Goal: Information Seeking & Learning: Learn about a topic

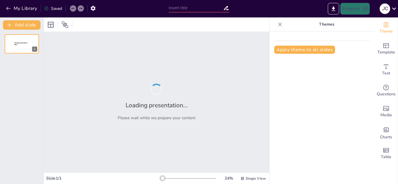
type input "Fundamentos del Metabolismo de los Carbohidratos: Procesos y Regulación"
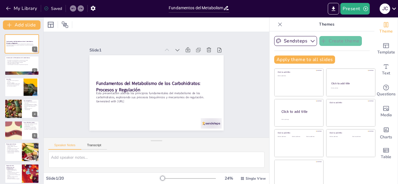
checkbox input "true"
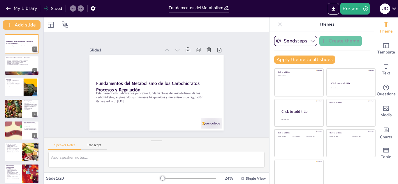
click at [278, 24] on icon at bounding box center [280, 24] width 4 height 4
checkbox input "true"
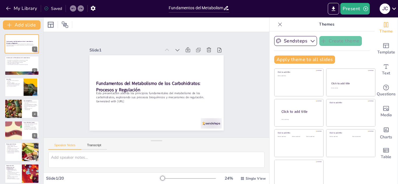
checkbox input "true"
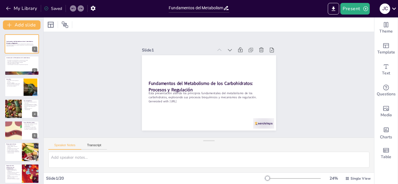
checkbox input "true"
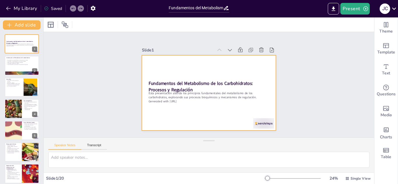
checkbox input "true"
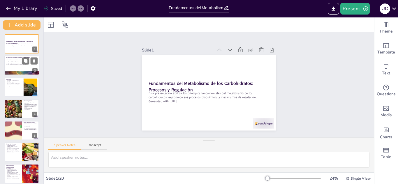
checkbox input "true"
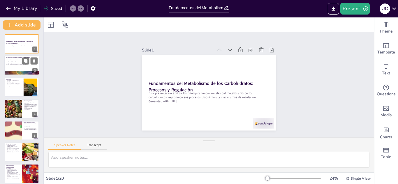
checkbox input "true"
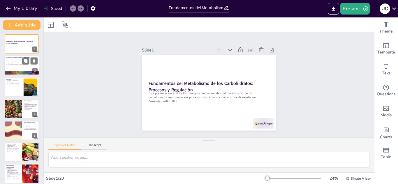
click at [11, 64] on p "La gluconeogénesis es clave para la regulación de la glucosa." at bounding box center [21, 64] width 31 height 1
checkbox input "true"
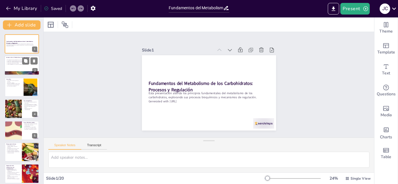
checkbox input "true"
type textarea "El metabolismo de los carbohidratos es fundamental para la obtención de energía…"
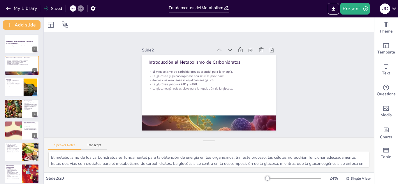
checkbox input "true"
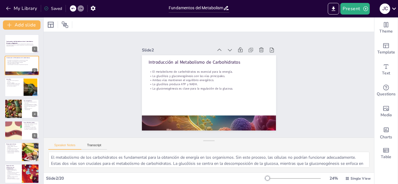
checkbox input "true"
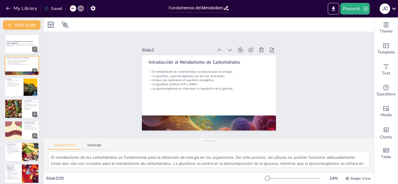
checkbox input "true"
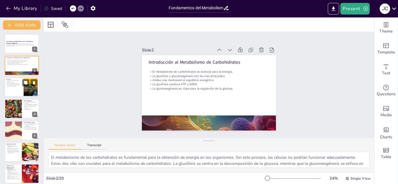
checkbox input "true"
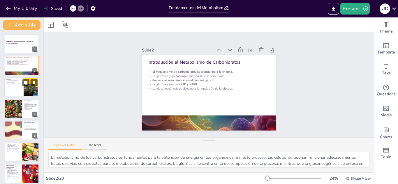
checkbox input "true"
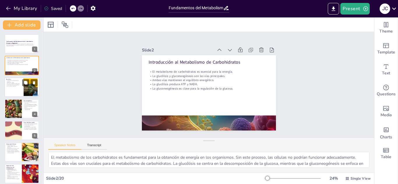
checkbox input "true"
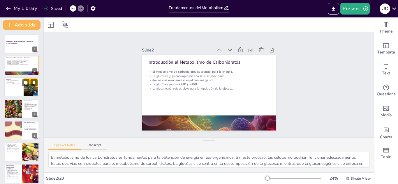
checkbox input "true"
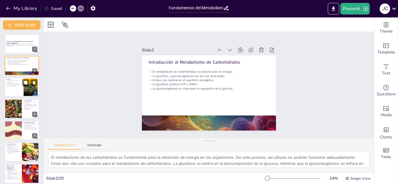
checkbox input "true"
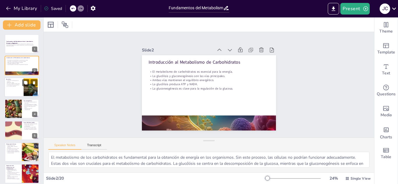
checkbox input "true"
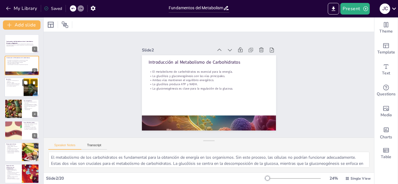
checkbox input "true"
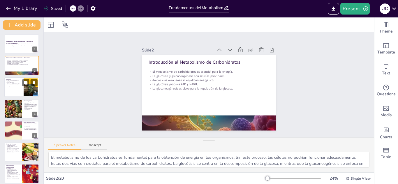
checkbox input "true"
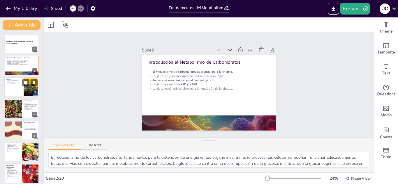
checkbox input "true"
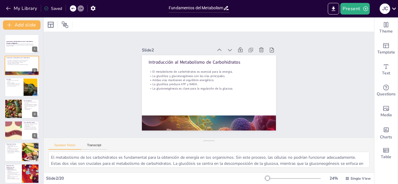
checkbox input "true"
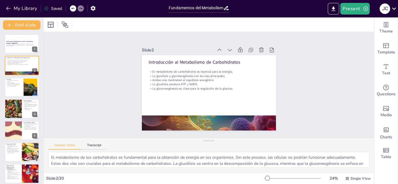
checkbox input "true"
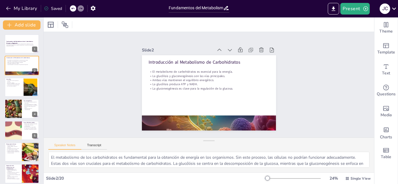
checkbox input "true"
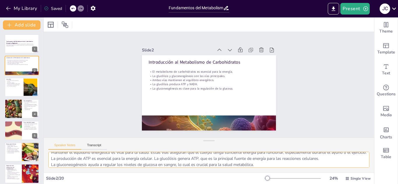
scroll to position [32, 0]
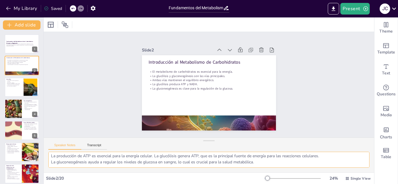
checkbox input "true"
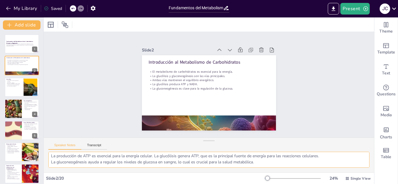
checkbox input "true"
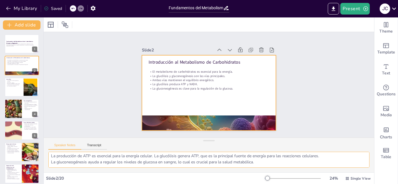
checkbox input "true"
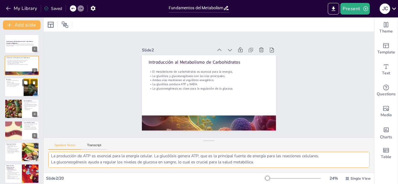
checkbox input "true"
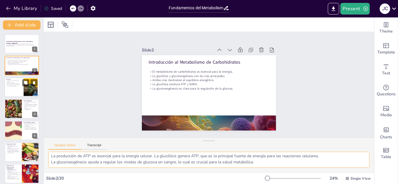
checkbox input "true"
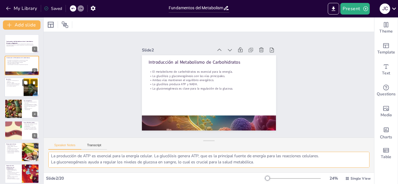
checkbox input "true"
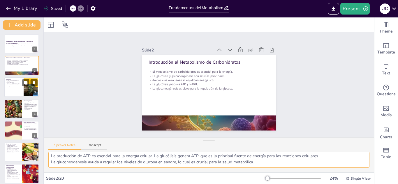
checkbox input "true"
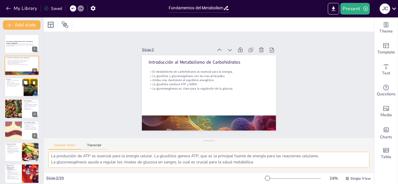
checkbox input "true"
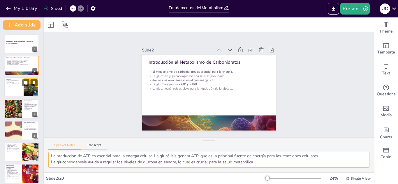
checkbox input "true"
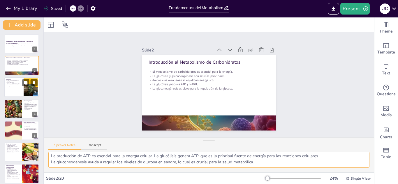
checkbox input "true"
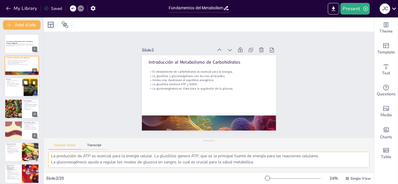
checkbox input "true"
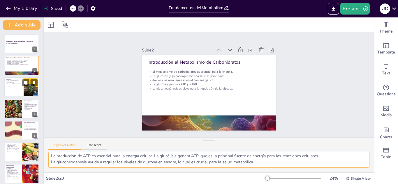
checkbox input "true"
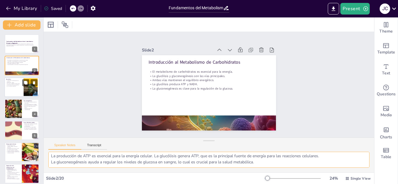
click at [8, 87] on div at bounding box center [21, 88] width 35 height 20
checkbox input "true"
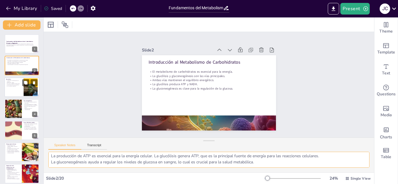
checkbox input "true"
type textarea "La glucólisis transforma la glucosa en piruvato, un paso esencial para la produ…"
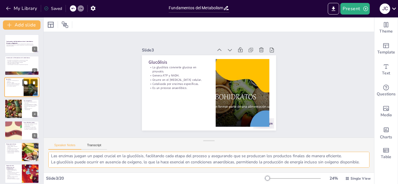
scroll to position [26, 0]
checkbox input "true"
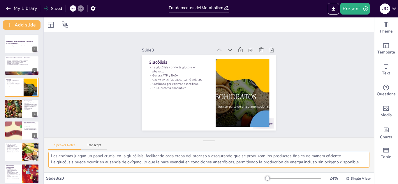
checkbox input "true"
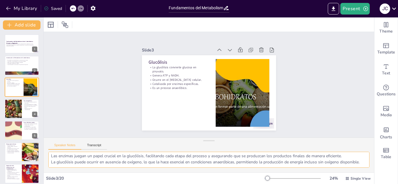
checkbox input "true"
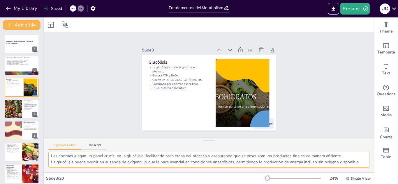
checkbox input "true"
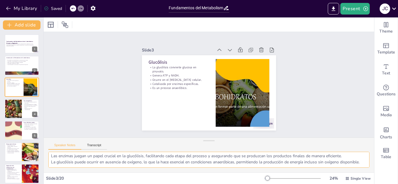
checkbox input "true"
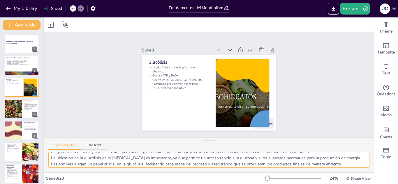
scroll to position [23, 0]
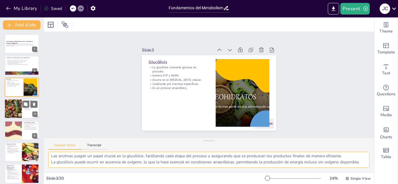
click at [9, 109] on div at bounding box center [13, 109] width 35 height 20
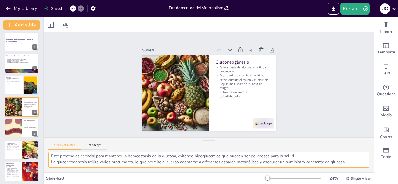
scroll to position [32, 0]
click at [13, 129] on div at bounding box center [13, 129] width 35 height 20
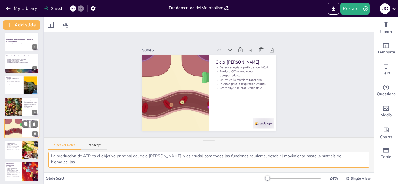
scroll to position [26, 0]
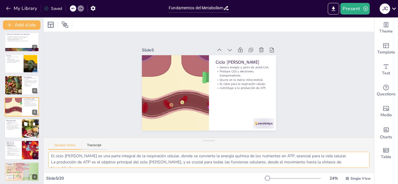
click at [10, 129] on div at bounding box center [21, 129] width 35 height 20
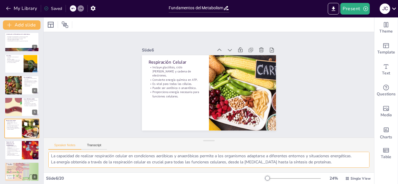
scroll to position [20, 0]
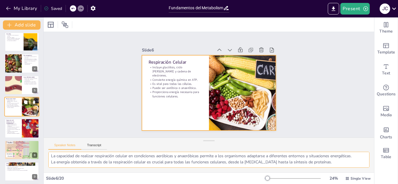
click at [12, 110] on div at bounding box center [21, 107] width 35 height 20
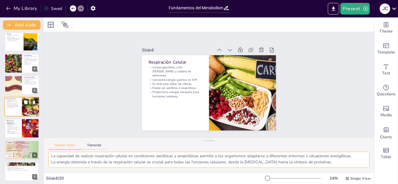
click at [12, 110] on div at bounding box center [21, 107] width 35 height 20
click at [12, 87] on div at bounding box center [13, 85] width 35 height 20
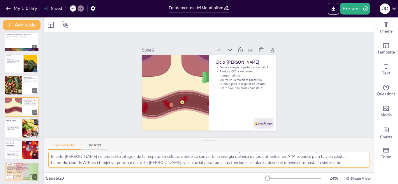
scroll to position [26, 0]
click at [13, 130] on div at bounding box center [21, 129] width 35 height 20
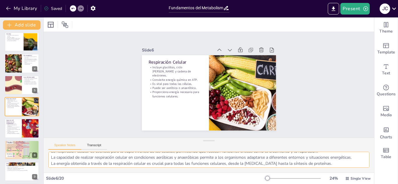
scroll to position [20, 0]
click at [9, 129] on p "La insulina promueve la captación de glucosa." at bounding box center [13, 130] width 14 height 2
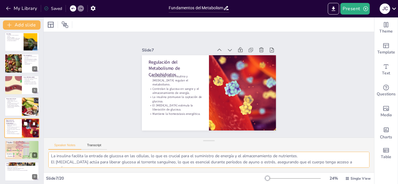
scroll to position [67, 0]
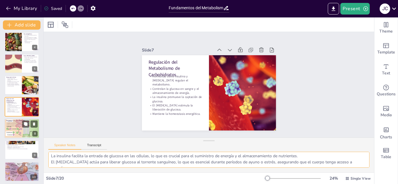
click at [12, 132] on div at bounding box center [21, 128] width 35 height 25
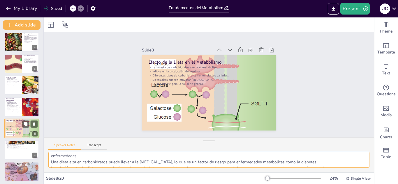
scroll to position [89, 0]
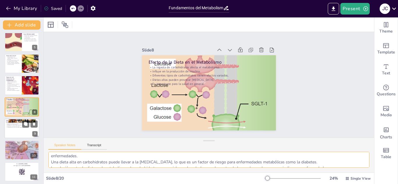
click at [10, 131] on div at bounding box center [21, 129] width 35 height 20
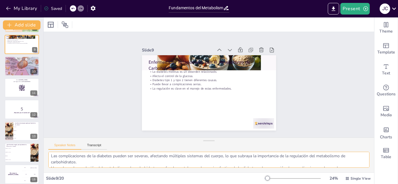
scroll to position [178, 0]
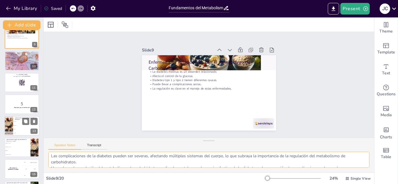
click at [20, 129] on li "ATP" at bounding box center [26, 130] width 26 height 4
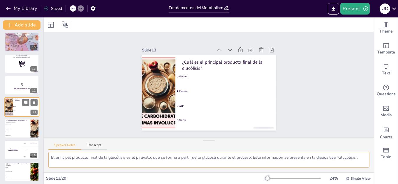
scroll to position [1, 0]
click at [20, 129] on span "[MEDICAL_DATA]" at bounding box center [18, 128] width 24 height 1
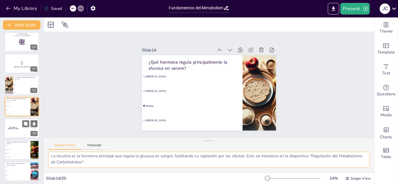
click at [11, 134] on div "The winner is [PERSON_NAME]" at bounding box center [12, 129] width 17 height 20
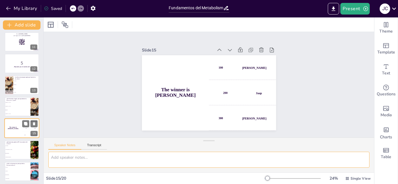
scroll to position [0, 0]
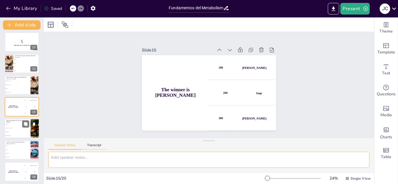
click at [9, 131] on li "Fermentación" at bounding box center [17, 132] width 26 height 4
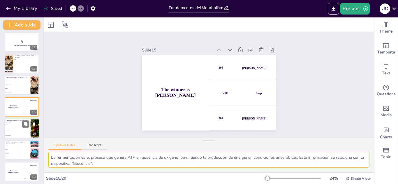
scroll to position [262, 0]
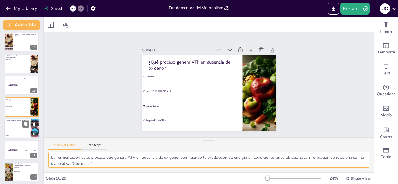
click at [8, 136] on span "Ácidos grasos" at bounding box center [17, 136] width 25 height 1
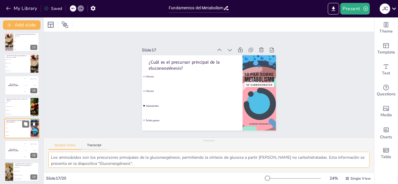
scroll to position [284, 0]
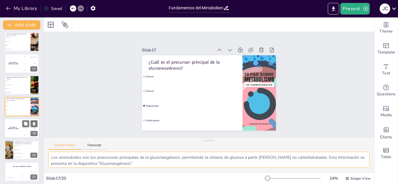
click at [12, 131] on div "The winner is [PERSON_NAME]" at bounding box center [12, 129] width 17 height 20
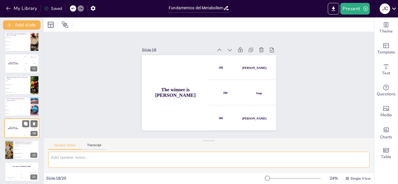
scroll to position [286, 0]
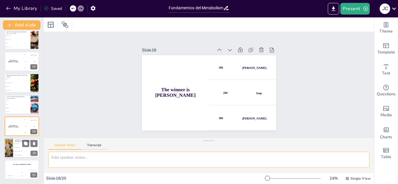
click at [17, 148] on li "Disminuye la glucosa" at bounding box center [26, 148] width 26 height 4
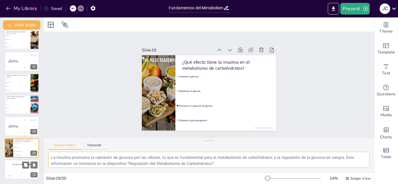
click at [17, 167] on div "The winner is [PERSON_NAME]" at bounding box center [21, 165] width 35 height 10
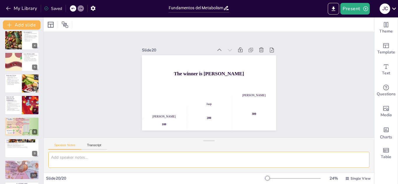
scroll to position [65, 0]
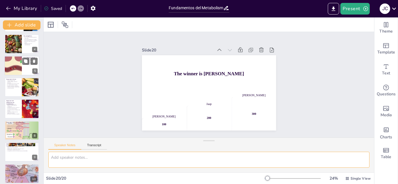
click at [9, 70] on div at bounding box center [13, 66] width 35 height 20
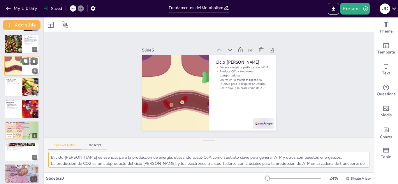
scroll to position [24, 0]
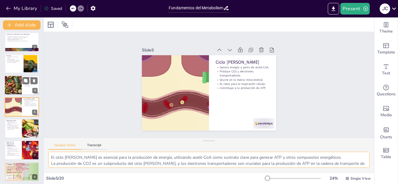
click at [10, 82] on div at bounding box center [13, 85] width 35 height 20
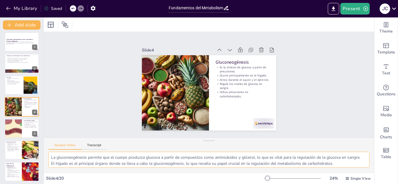
scroll to position [12, 0]
